Goal: Book appointment/travel/reservation

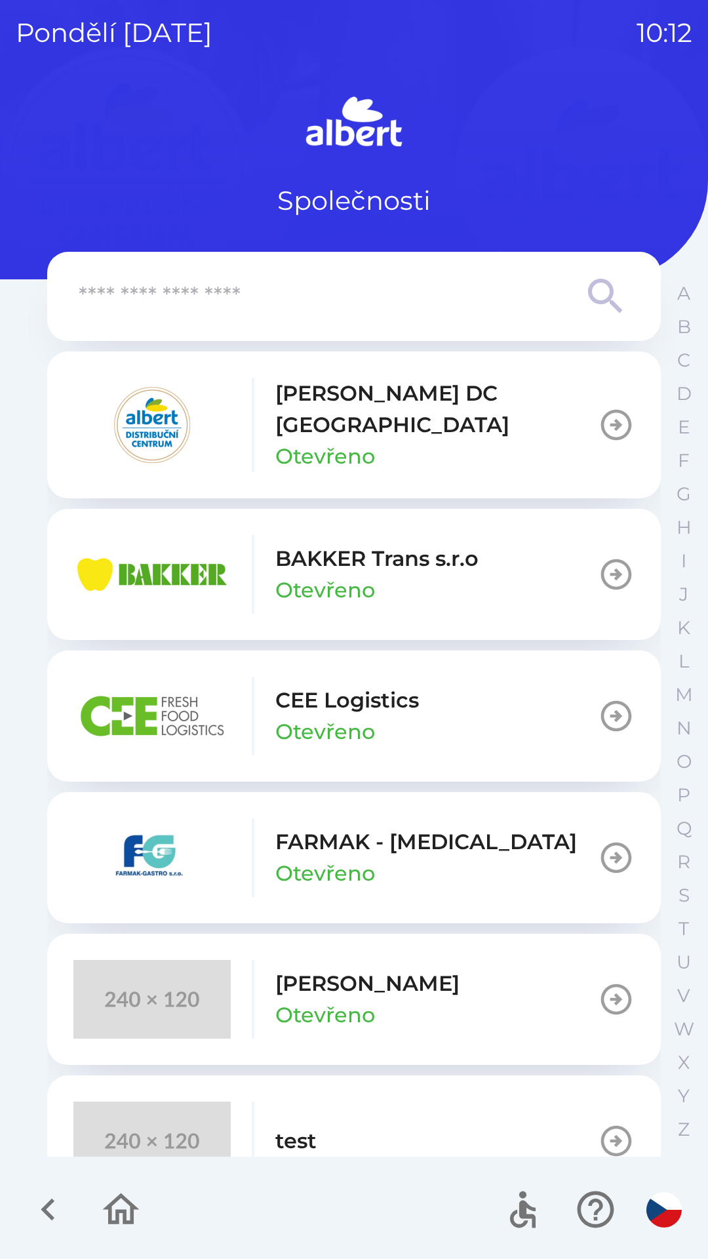
click at [304, 441] on p "Otevřeno" at bounding box center [326, 456] width 100 height 31
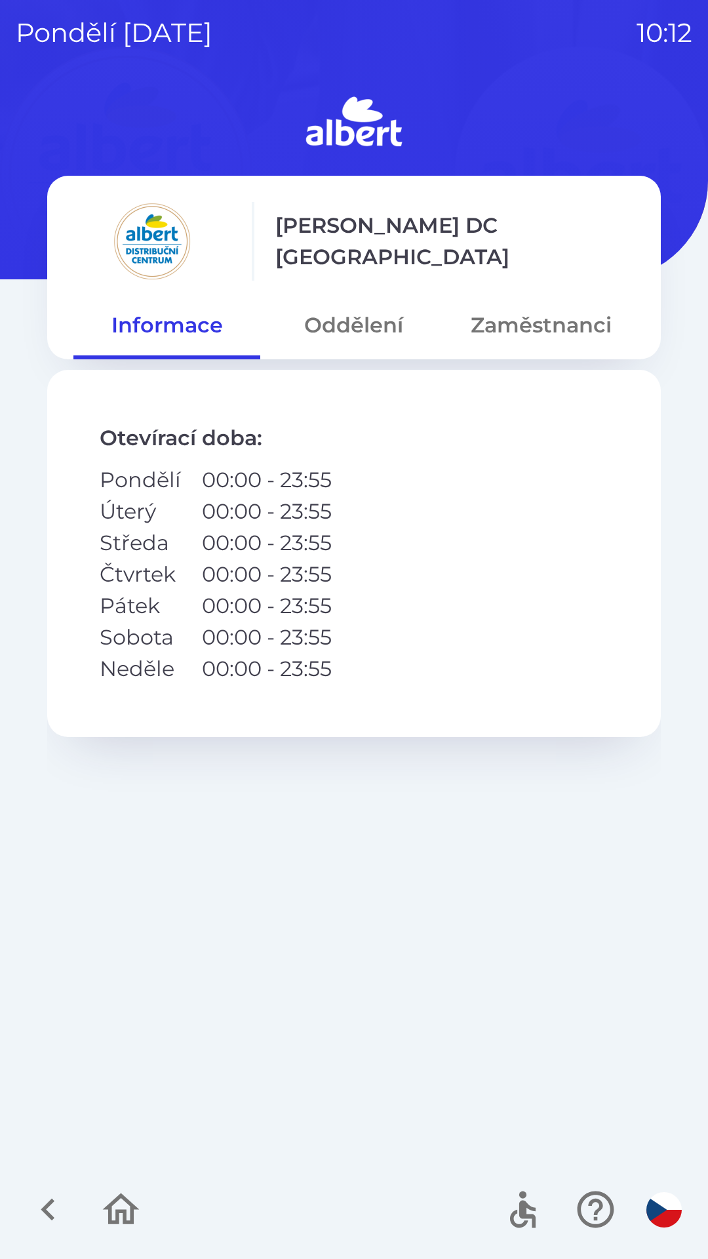
click at [358, 335] on button "Oddělení" at bounding box center [353, 325] width 187 height 47
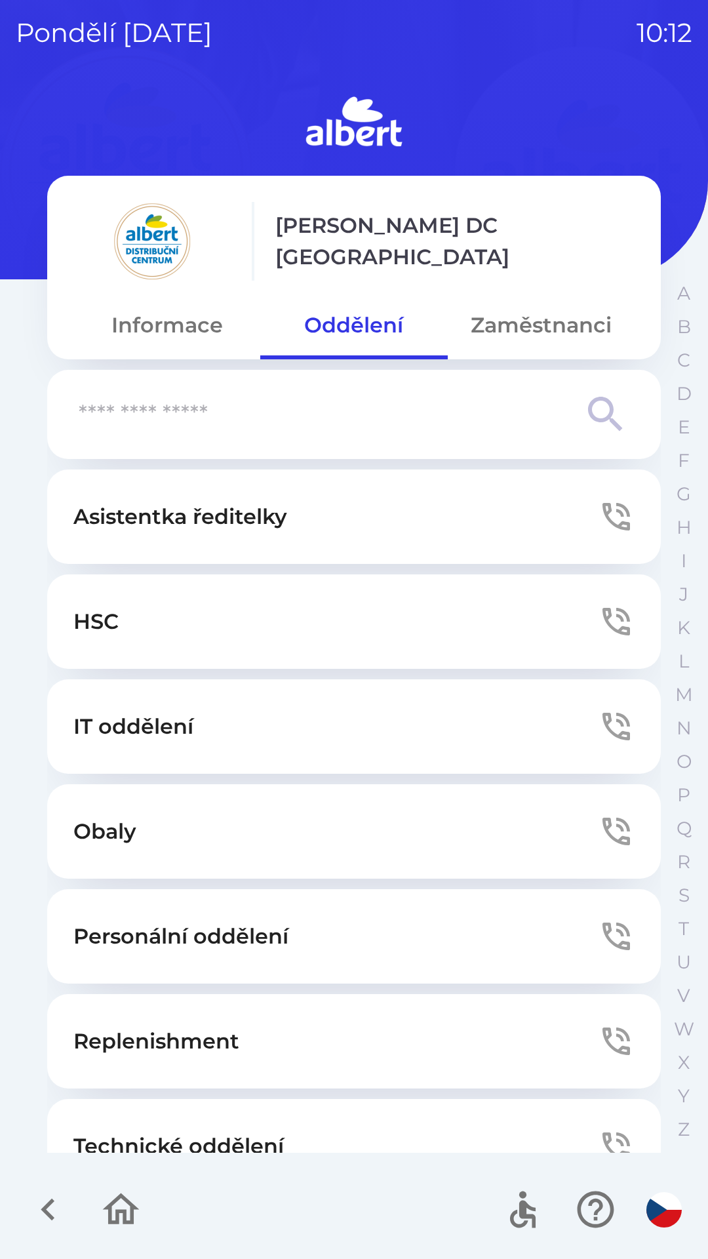
click at [291, 1102] on button "Technické oddělení" at bounding box center [354, 1146] width 614 height 94
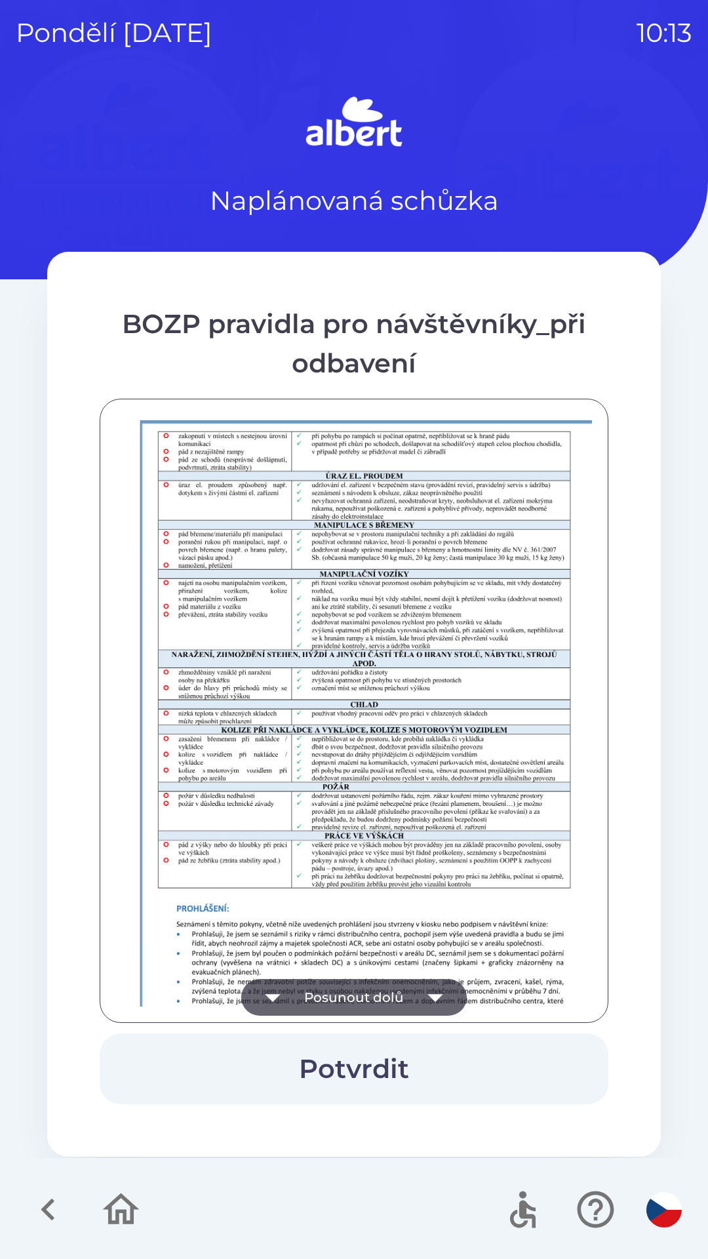
scroll to position [921, 0]
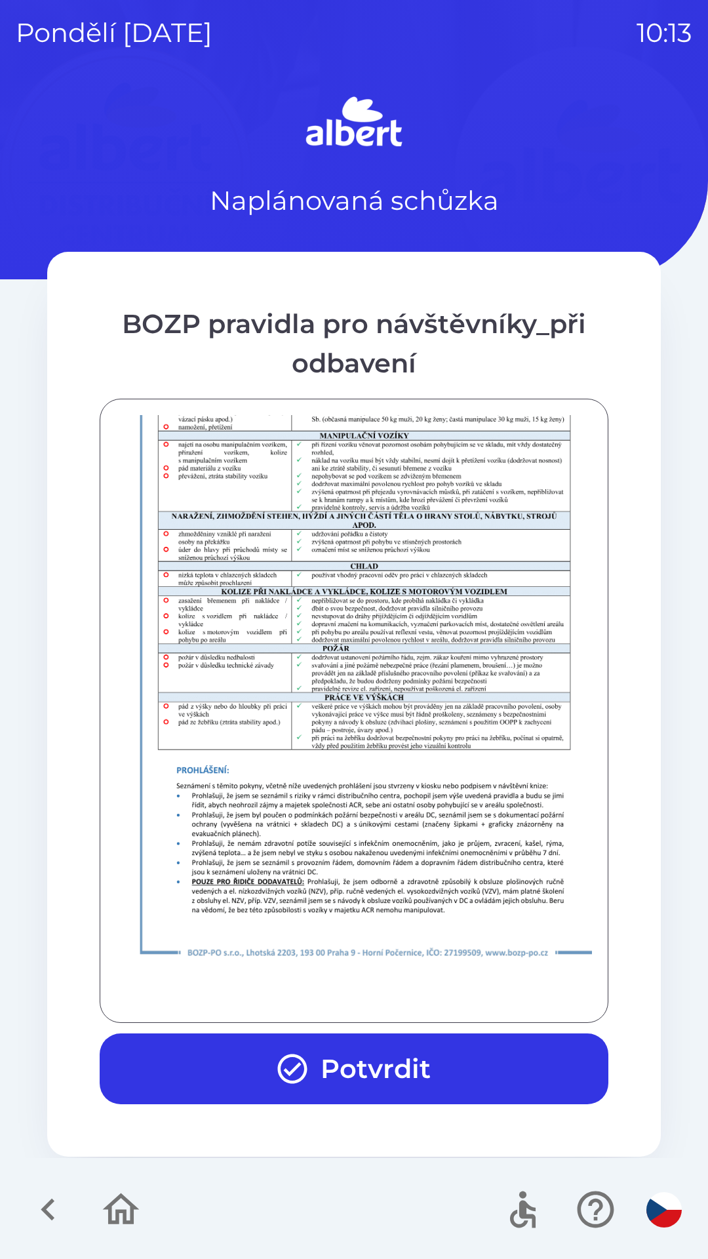
click at [373, 1082] on button "Potvrdit" at bounding box center [354, 1069] width 509 height 71
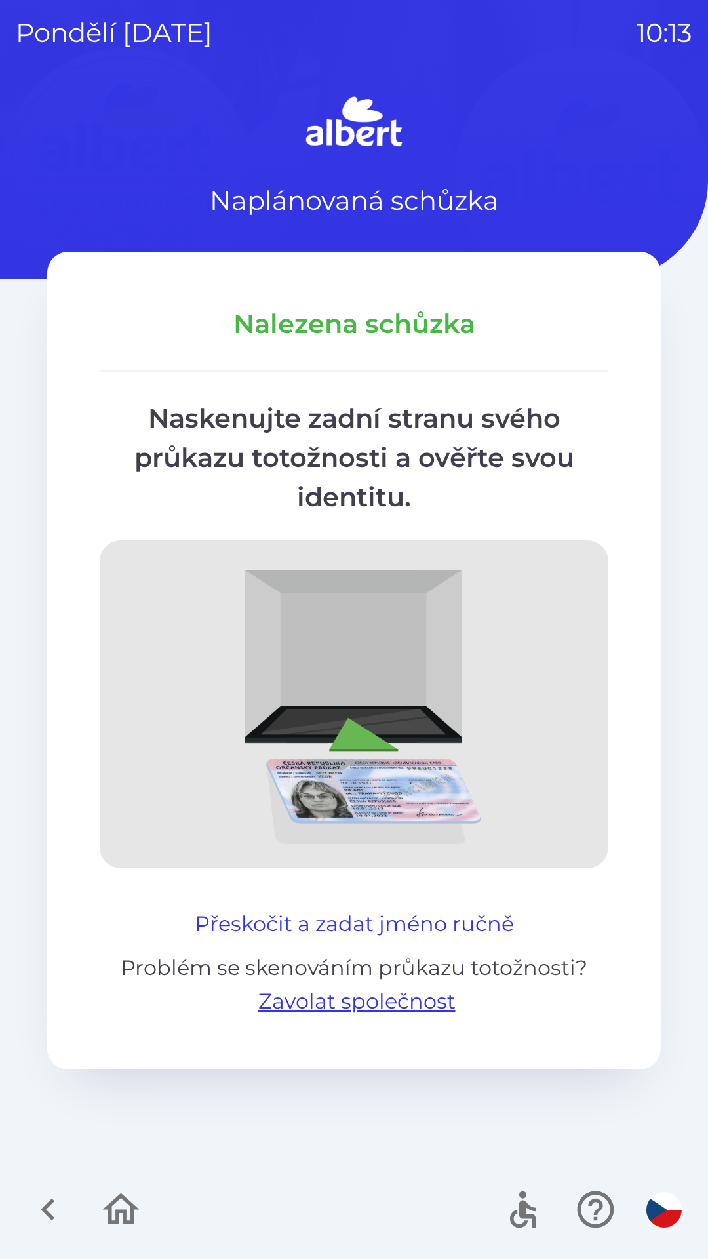
click at [335, 918] on button "Přeskočit a zadat jméno ručně" at bounding box center [355, 924] width 330 height 31
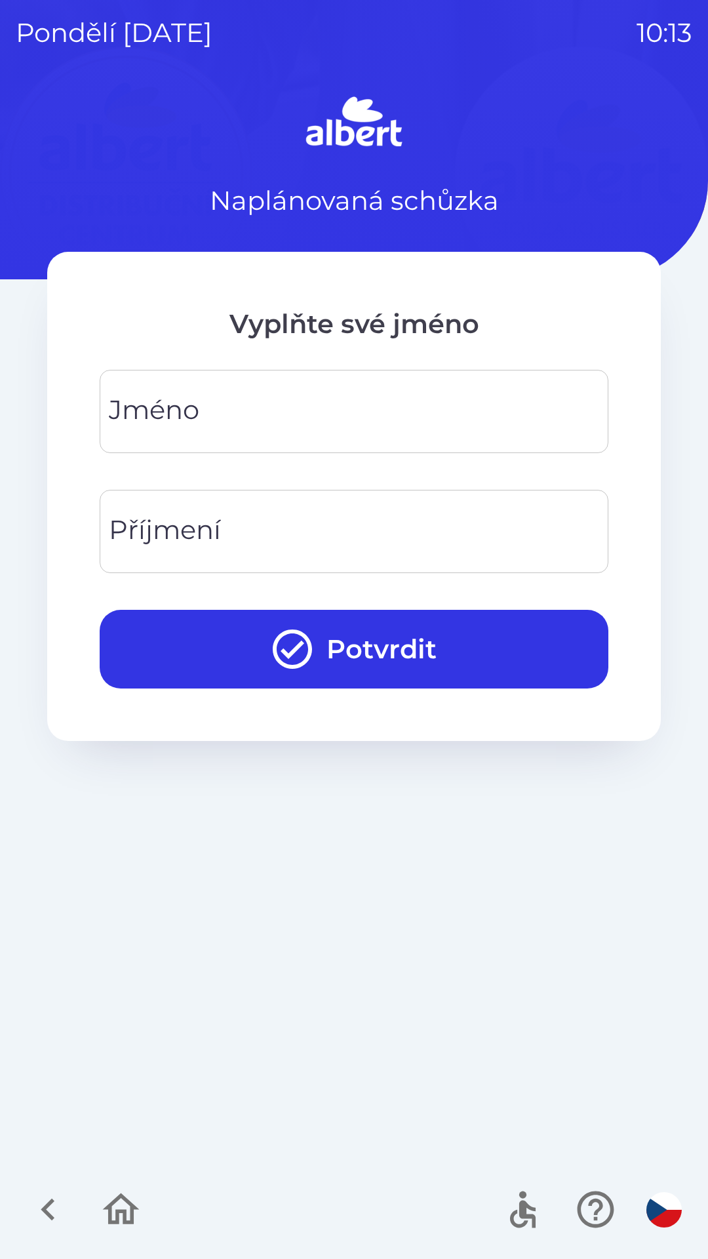
click at [302, 416] on input "Jméno" at bounding box center [354, 412] width 478 height 52
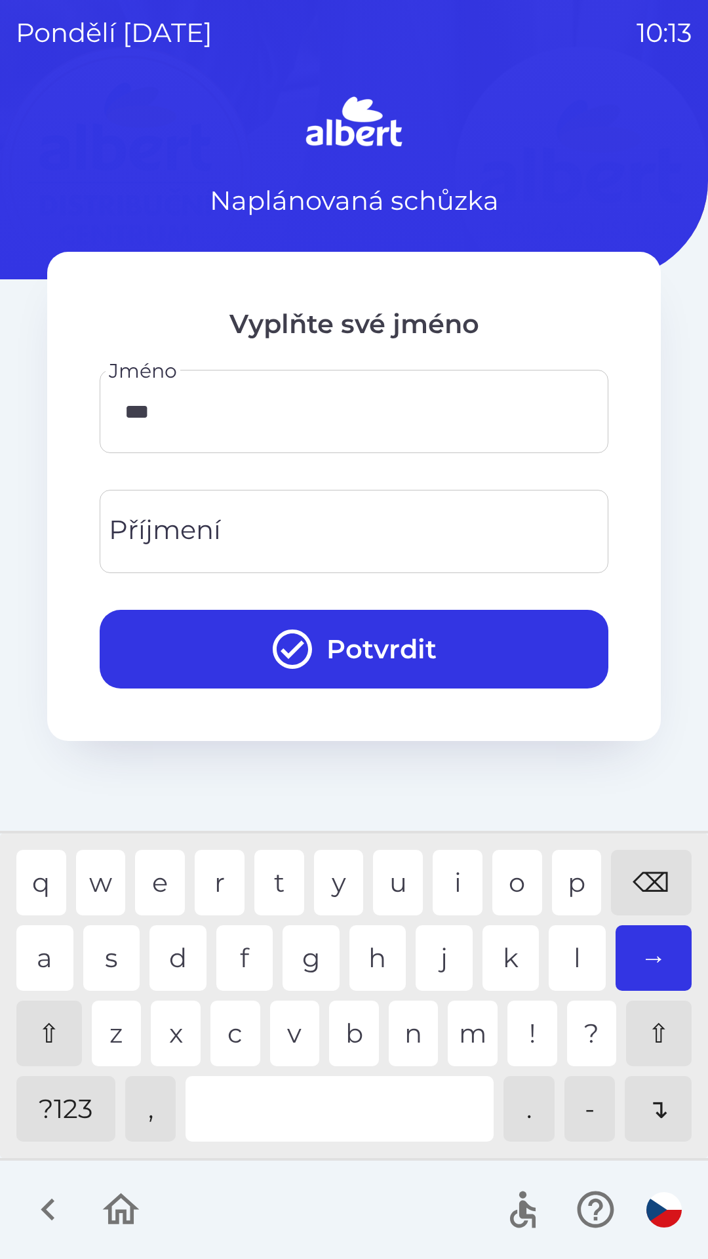
type input "****"
click at [41, 951] on div "a" at bounding box center [44, 959] width 57 height 66
click at [302, 525] on input "Příjmení" at bounding box center [354, 532] width 478 height 52
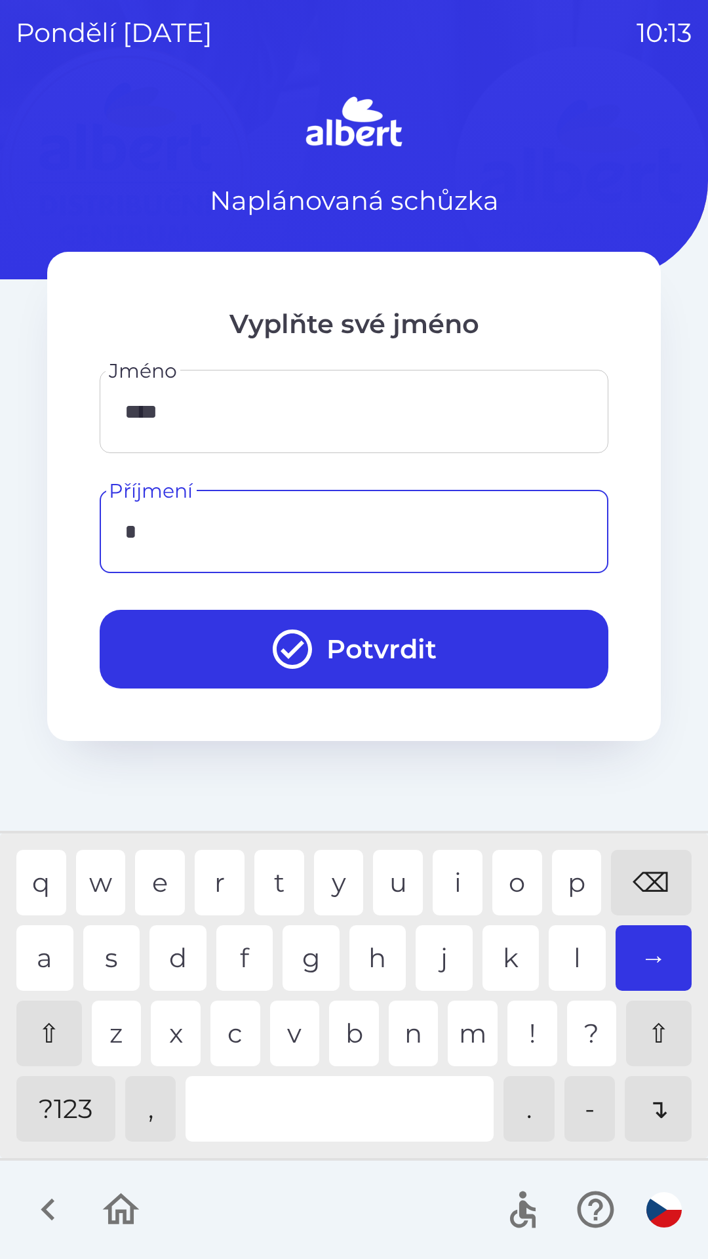
click at [506, 951] on div "k" at bounding box center [511, 959] width 57 height 66
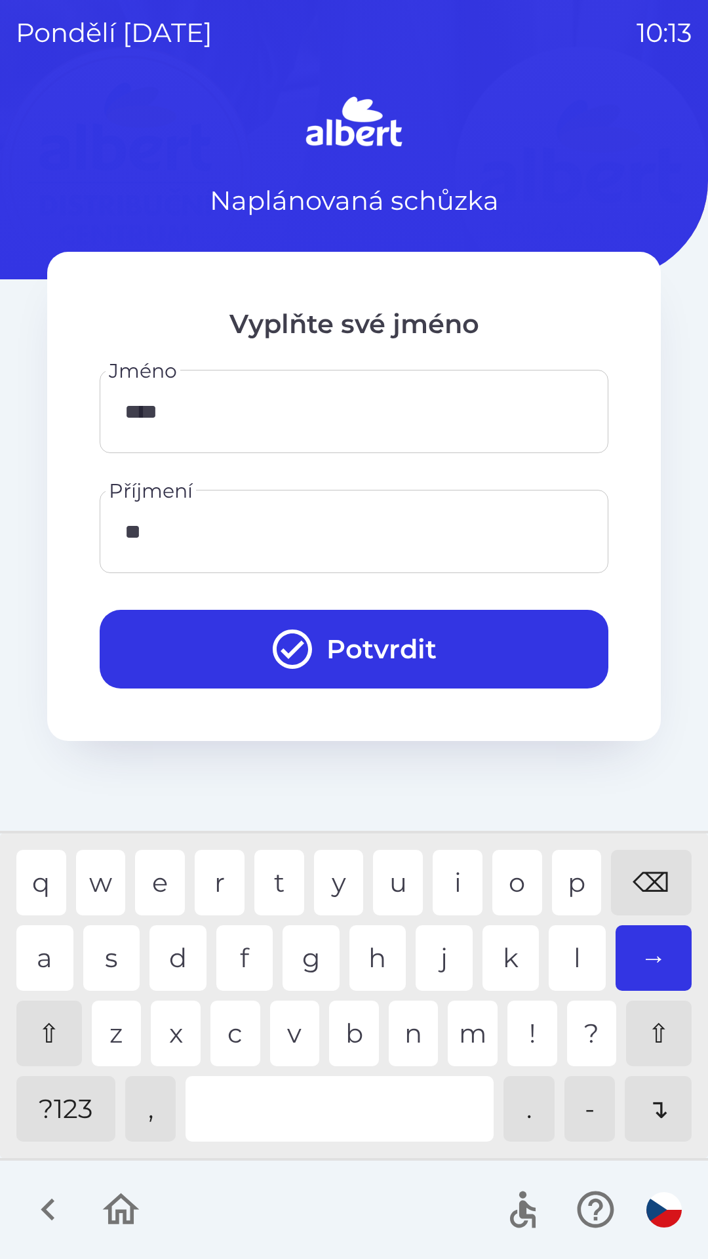
click at [581, 960] on div "l" at bounding box center [577, 959] width 57 height 66
click at [478, 1015] on div "m" at bounding box center [473, 1034] width 50 height 66
type input "*******"
click at [381, 642] on button "Potvrdit" at bounding box center [354, 649] width 509 height 79
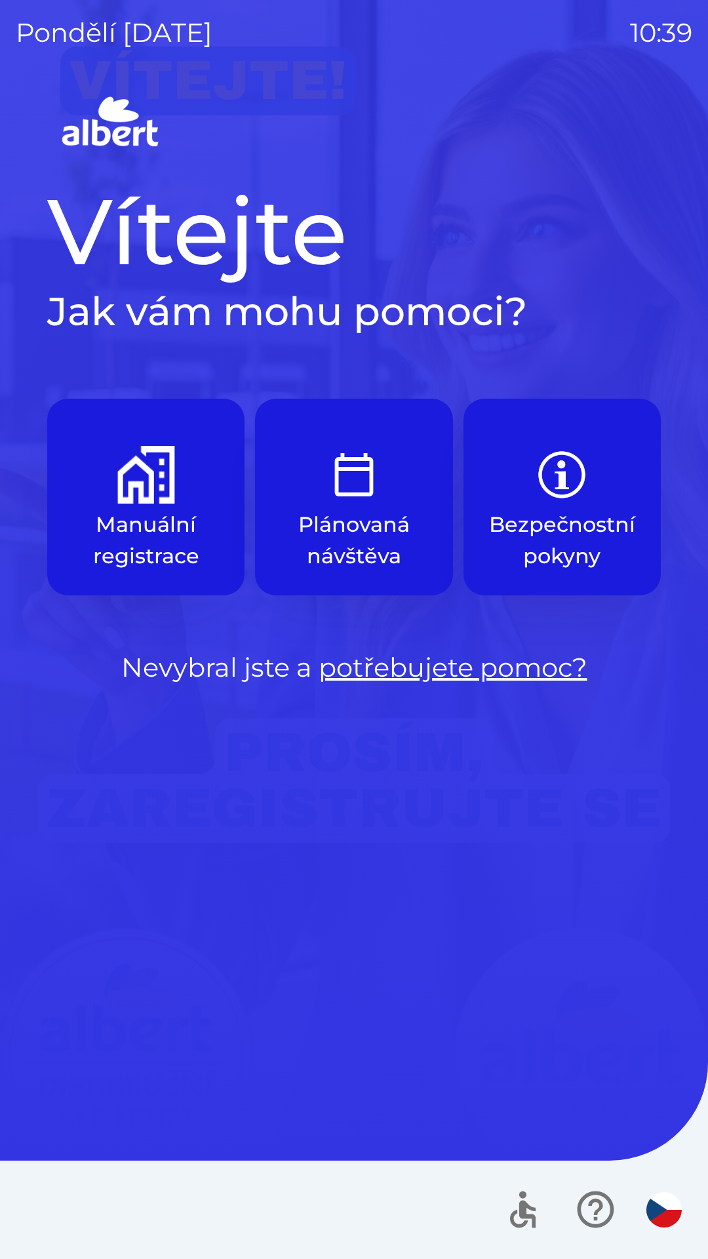
click at [674, 1193] on button "button" at bounding box center [665, 1210] width 46 height 46
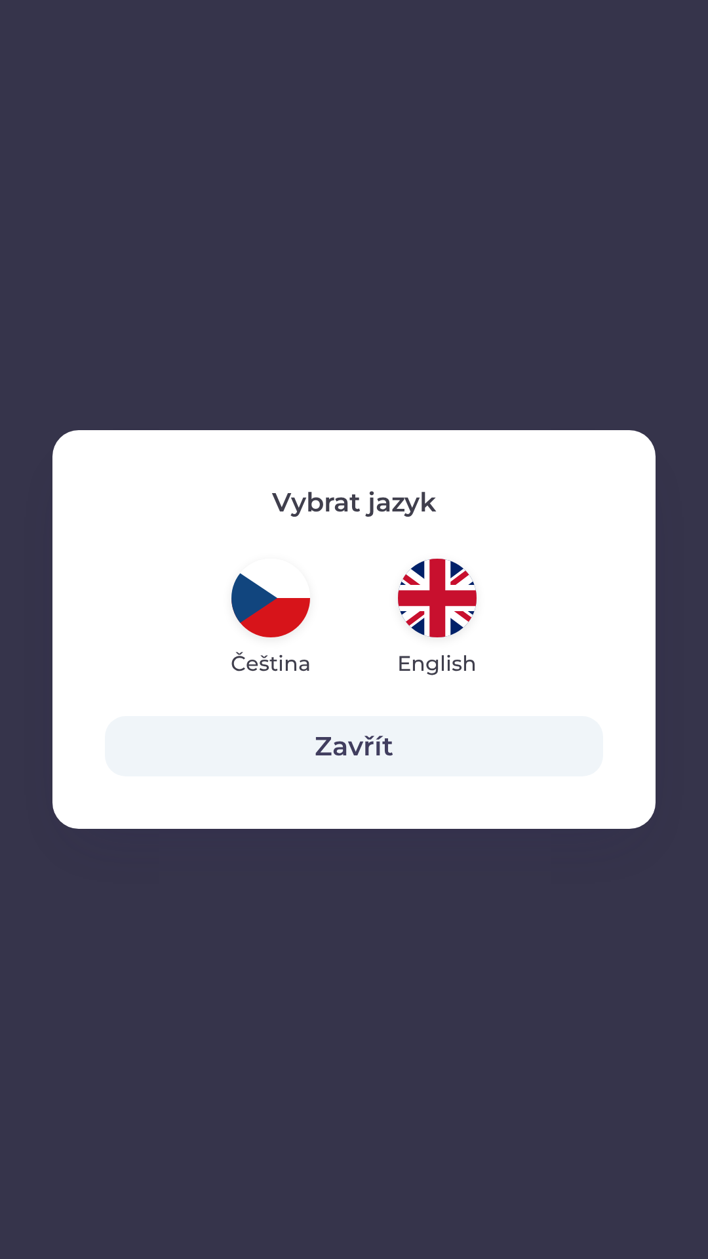
click at [435, 600] on img "button" at bounding box center [437, 598] width 79 height 79
